Goal: Transaction & Acquisition: Register for event/course

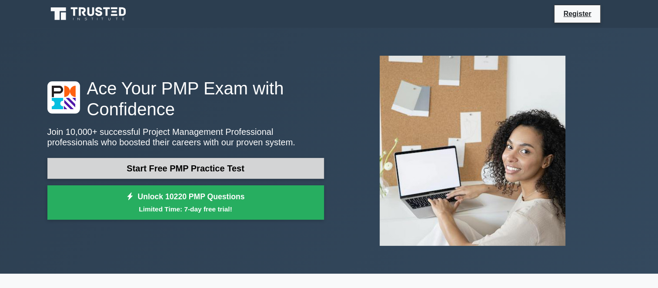
click at [171, 162] on link "Start Free PMP Practice Test" at bounding box center [185, 168] width 277 height 21
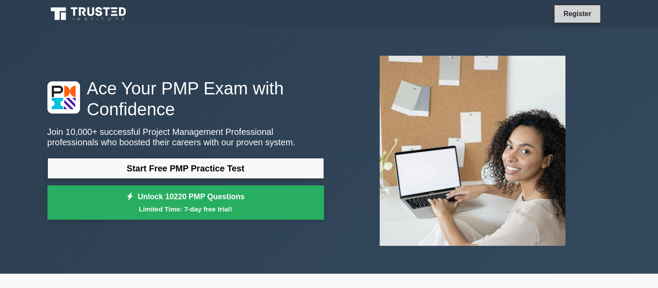
click at [560, 14] on link "Register" at bounding box center [577, 13] width 38 height 11
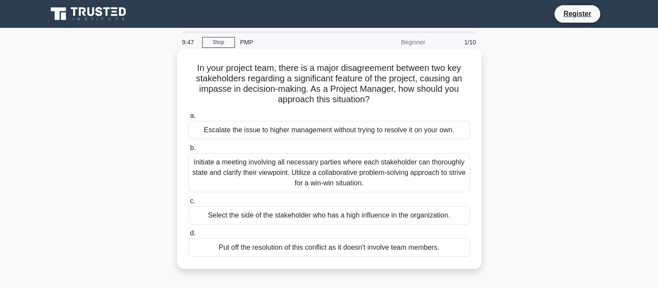
click at [354, 178] on div "Initiate a meeting involving all necessary parties where each stakeholder can t…" at bounding box center [329, 172] width 282 height 39
click at [188, 151] on input "b. Initiate a meeting involving all necessary parties where each stakeholder ca…" at bounding box center [188, 148] width 0 height 6
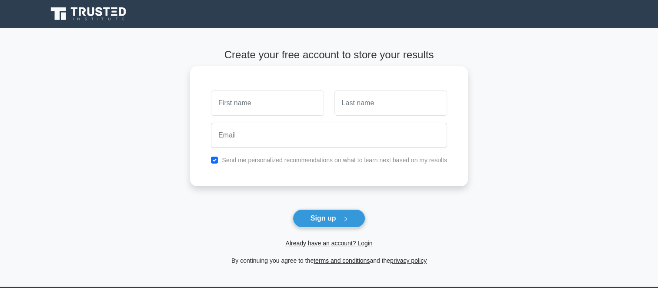
click at [294, 110] on input "text" at bounding box center [267, 102] width 113 height 25
type input "maryam"
click at [358, 103] on input "text" at bounding box center [390, 102] width 113 height 25
type input "salis"
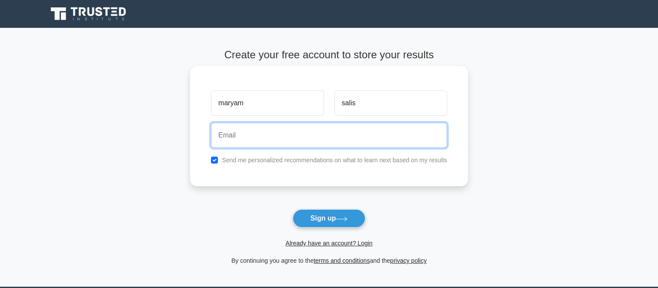
click at [298, 143] on input "email" at bounding box center [329, 135] width 236 height 25
type input "maryamsalis"
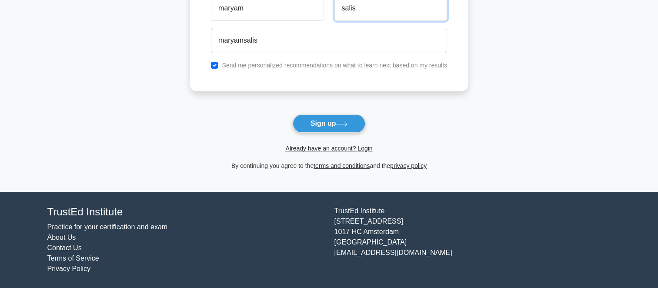
scroll to position [90, 0]
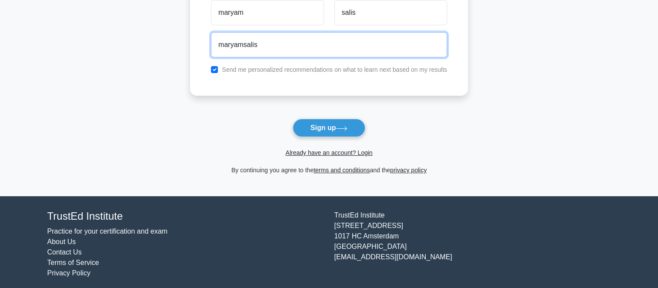
type input "2"
click at [257, 43] on input "maryamsalis" at bounding box center [329, 44] width 236 height 25
type input "maryamsalis"
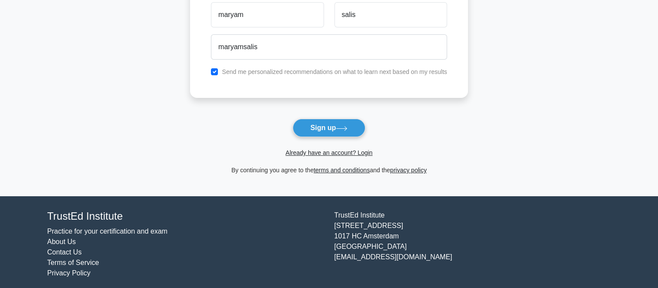
click at [539, 67] on main "Create your free account to store your results maryam salis maryamsalis Send me…" at bounding box center [329, 66] width 658 height 259
click at [329, 124] on button "Sign up" at bounding box center [329, 128] width 73 height 18
click at [334, 67] on label "Send me personalized recommendations on what to learn next based on my results" at bounding box center [334, 69] width 225 height 7
click at [514, 33] on main "Create your free account to store your results maryam salis maryamsalis Send me…" at bounding box center [329, 66] width 658 height 259
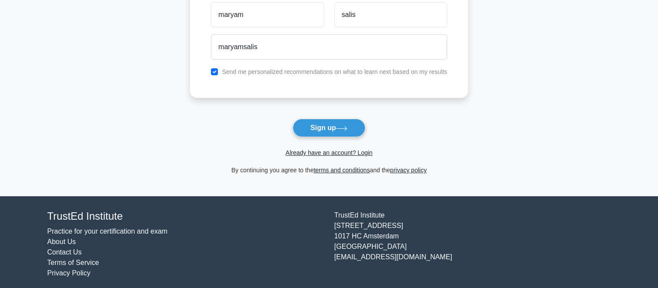
click at [514, 33] on main "Create your free account to store your results maryam salis maryamsalis Send me…" at bounding box center [329, 66] width 658 height 259
